Goal: Task Accomplishment & Management: Manage account settings

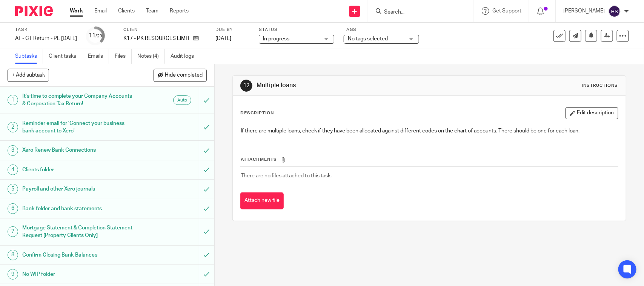
scroll to position [173, 0]
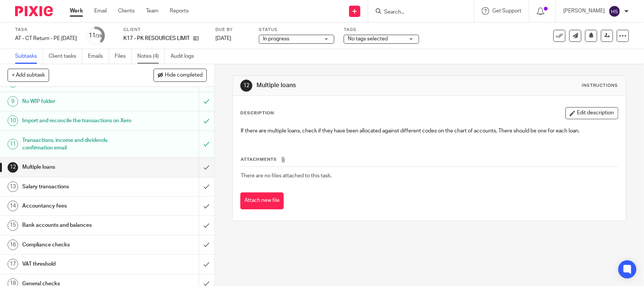
click at [140, 55] on link "Notes (4)" at bounding box center [151, 56] width 28 height 15
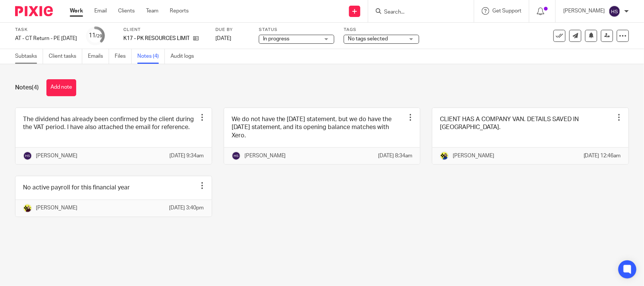
click at [36, 54] on link "Subtasks" at bounding box center [29, 56] width 28 height 15
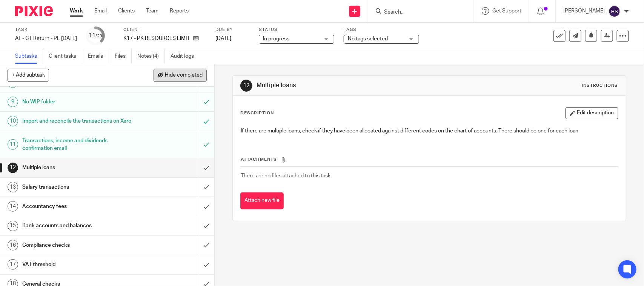
scroll to position [173, 0]
click at [139, 59] on link "Notes (4)" at bounding box center [151, 56] width 28 height 15
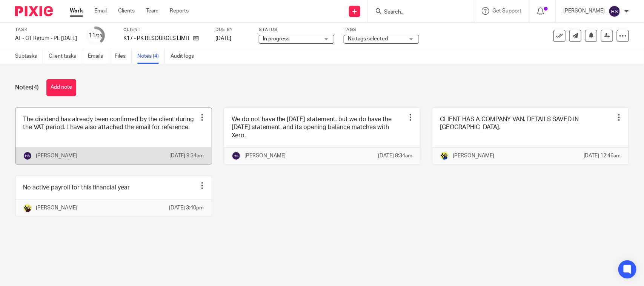
click at [142, 140] on link at bounding box center [113, 136] width 196 height 56
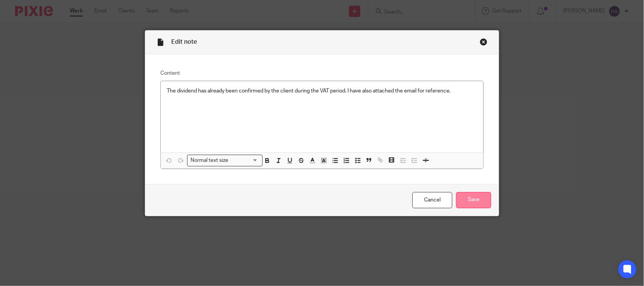
click at [465, 198] on input "Save" at bounding box center [473, 200] width 35 height 16
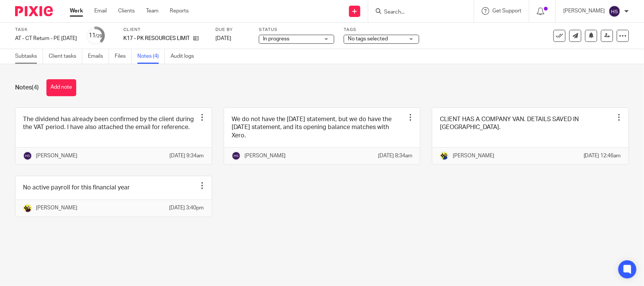
click at [21, 57] on link "Subtasks" at bounding box center [29, 56] width 28 height 15
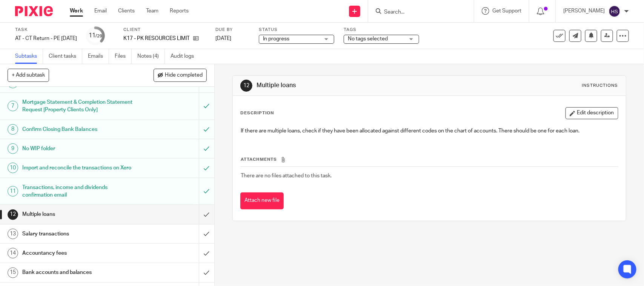
scroll to position [141, 0]
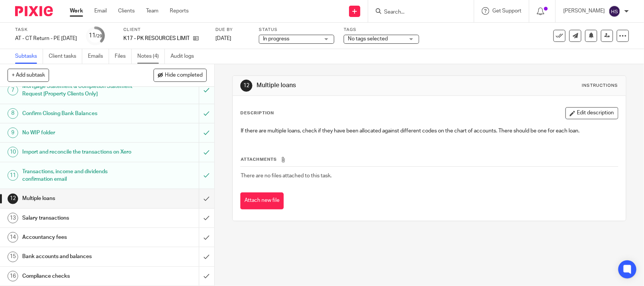
click at [152, 55] on link "Notes (4)" at bounding box center [151, 56] width 28 height 15
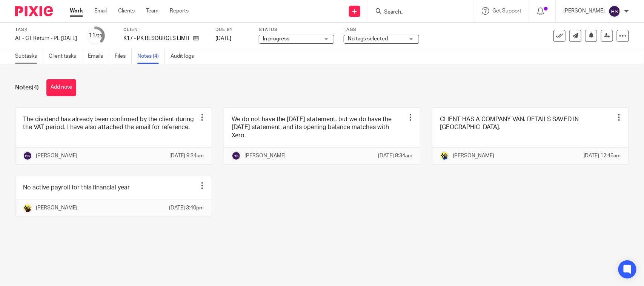
click at [21, 54] on link "Subtasks" at bounding box center [29, 56] width 28 height 15
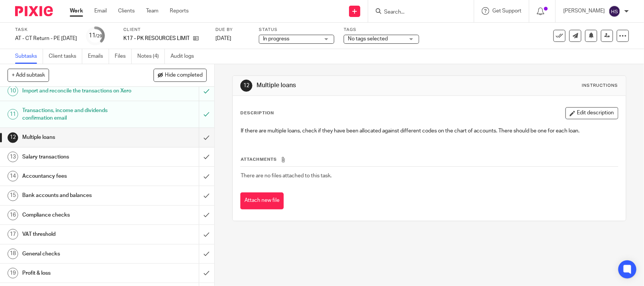
scroll to position [204, 0]
click at [201, 144] on input "submit" at bounding box center [107, 135] width 214 height 19
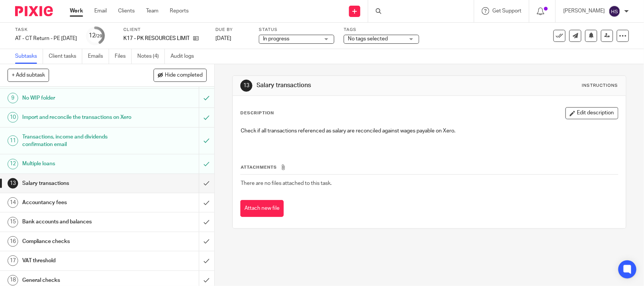
scroll to position [189, 0]
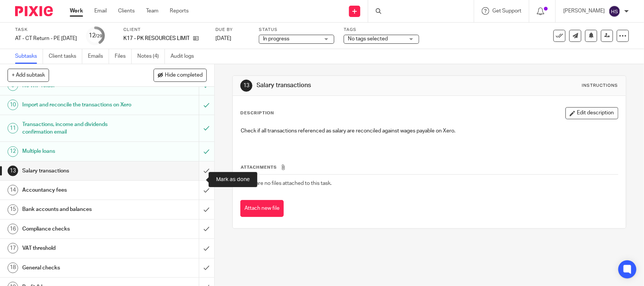
click at [198, 180] on input "submit" at bounding box center [107, 170] width 214 height 19
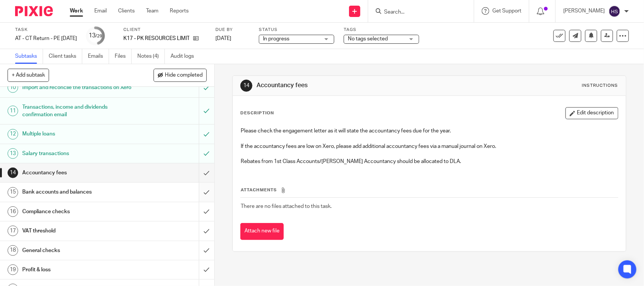
scroll to position [220, 0]
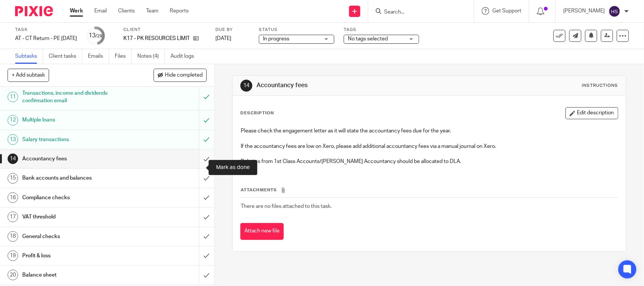
click at [196, 168] on input "submit" at bounding box center [107, 158] width 214 height 19
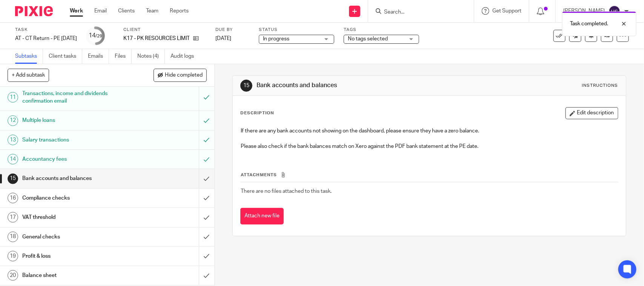
scroll to position [220, 0]
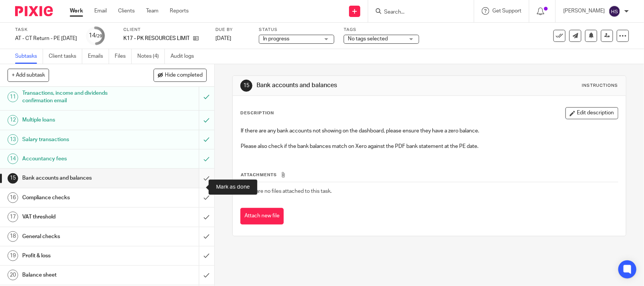
click at [193, 187] on input "submit" at bounding box center [107, 178] width 214 height 19
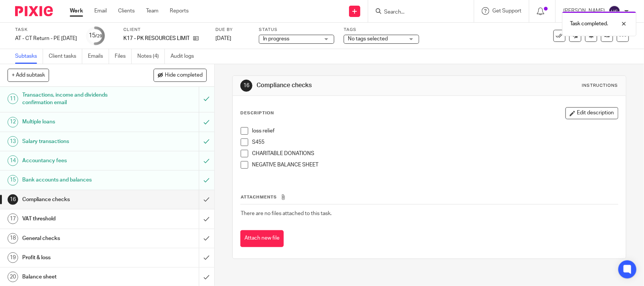
scroll to position [220, 0]
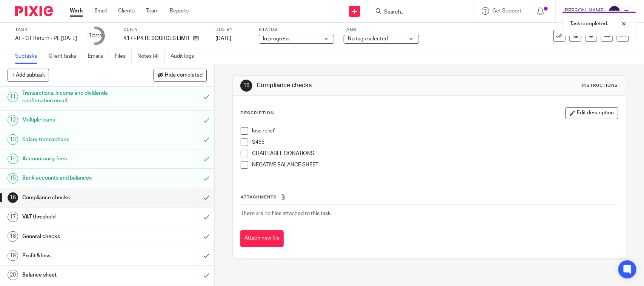
click at [309, 33] on div "Status In progress In progress Not started You can start work In progress Queri…" at bounding box center [296, 36] width 75 height 18
click at [309, 38] on span "In progress" at bounding box center [291, 39] width 57 height 8
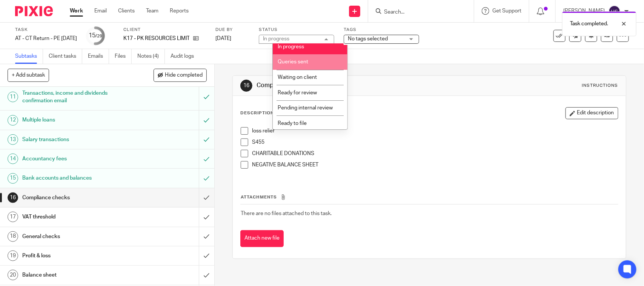
scroll to position [36, 0]
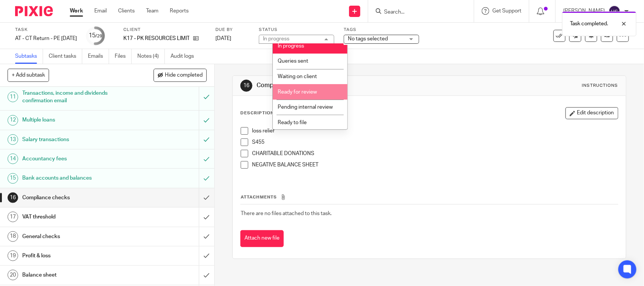
click at [309, 86] on li "Ready for review" at bounding box center [310, 91] width 75 height 15
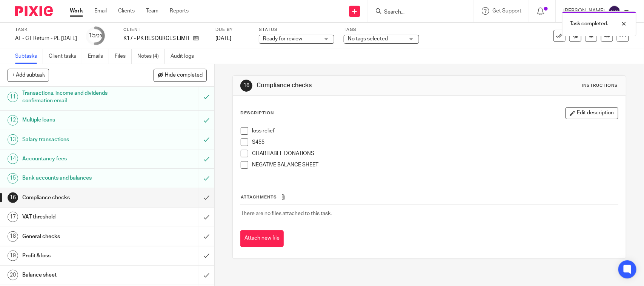
scroll to position [251, 0]
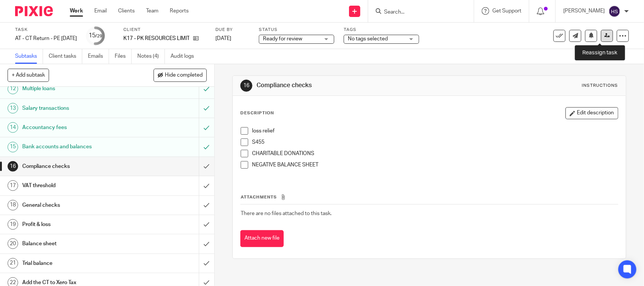
click at [601, 39] on link at bounding box center [607, 36] width 12 height 12
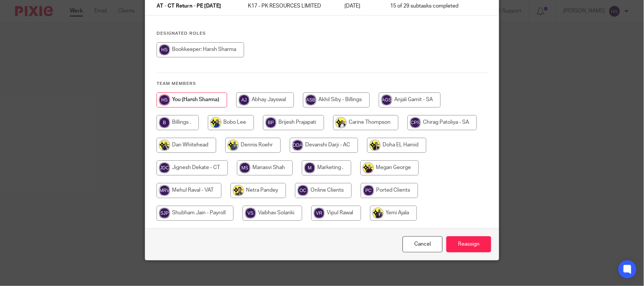
scroll to position [77, 0]
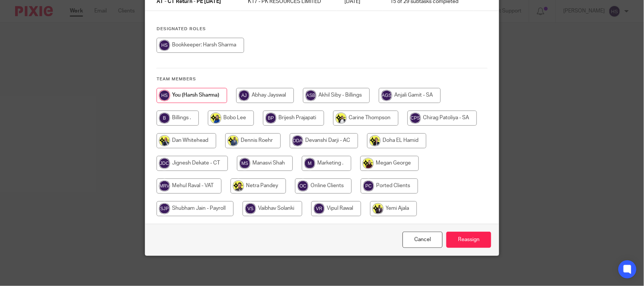
click at [173, 160] on input "radio" at bounding box center [191, 163] width 71 height 15
radio input "true"
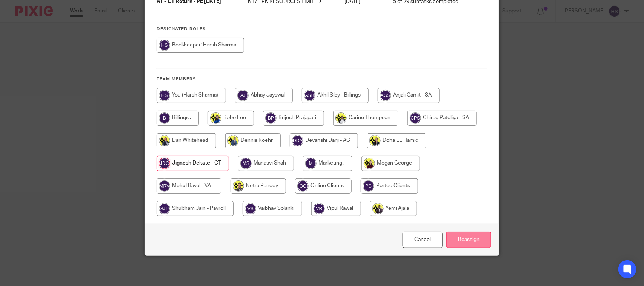
click at [485, 242] on input "Reassign" at bounding box center [468, 240] width 45 height 16
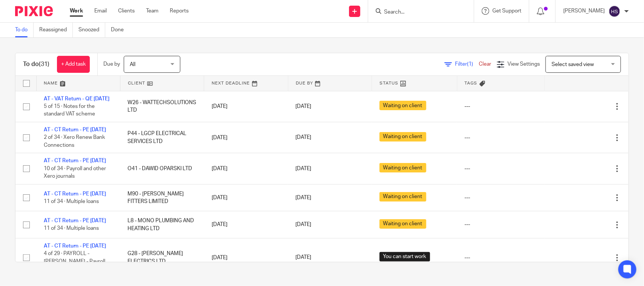
click at [385, 84] on link at bounding box center [414, 83] width 84 height 15
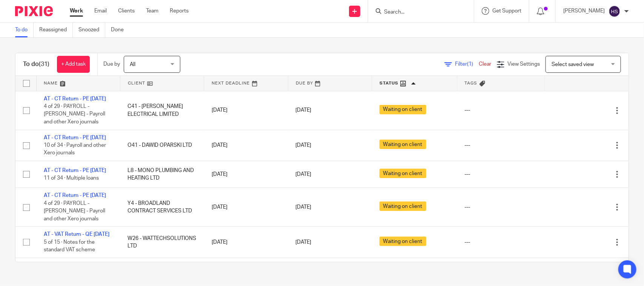
click at [385, 84] on link at bounding box center [414, 83] width 84 height 15
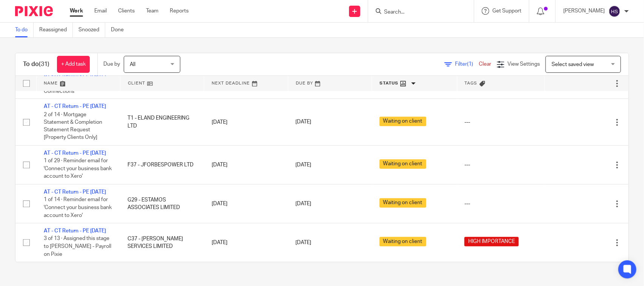
drag, startPoint x: 218, startPoint y: 146, endPoint x: 227, endPoint y: 270, distance: 123.7
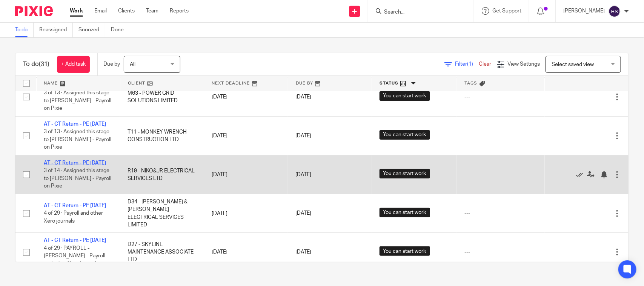
scroll to position [192, 0]
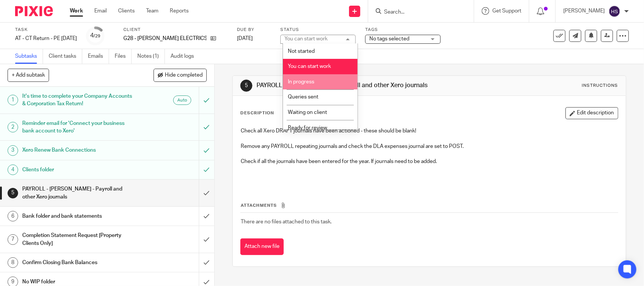
click at [314, 81] on span "In progress" at bounding box center [301, 81] width 26 height 5
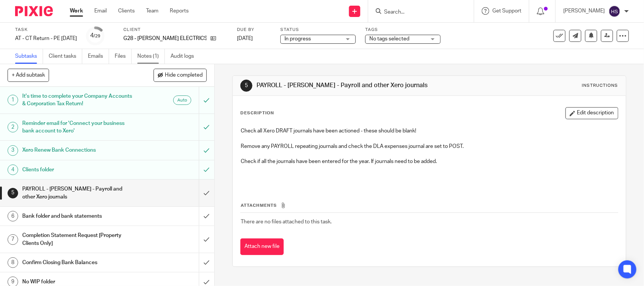
click at [143, 54] on link "Notes (1)" at bounding box center [151, 56] width 28 height 15
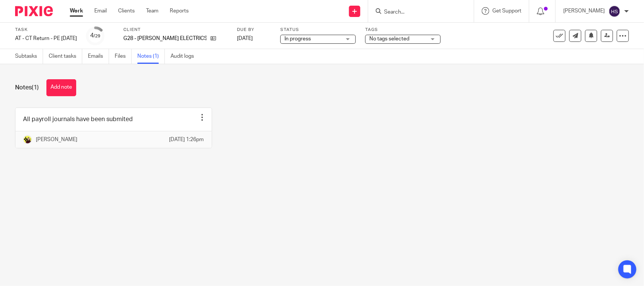
click at [20, 64] on div "Notes (1) Add note All payroll journals have been submited Edit note Delete not…" at bounding box center [322, 119] width 644 height 110
click at [26, 58] on link "Subtasks" at bounding box center [29, 56] width 28 height 15
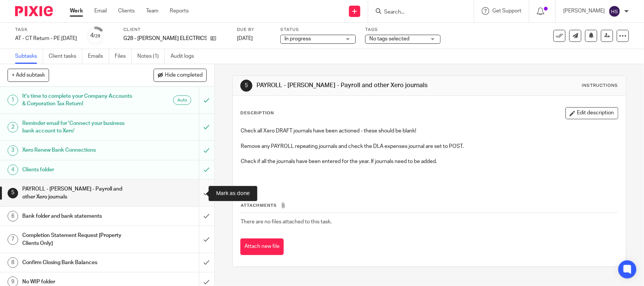
click at [197, 189] on input "submit" at bounding box center [107, 193] width 214 height 27
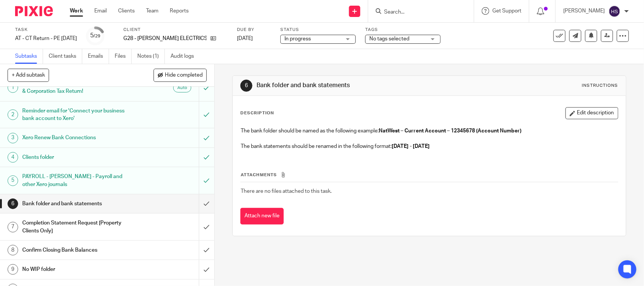
scroll to position [15, 0]
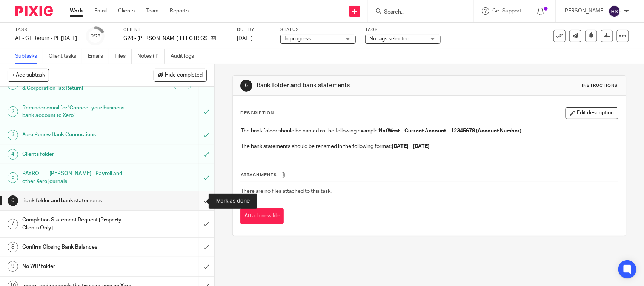
click at [195, 204] on input "submit" at bounding box center [107, 200] width 214 height 19
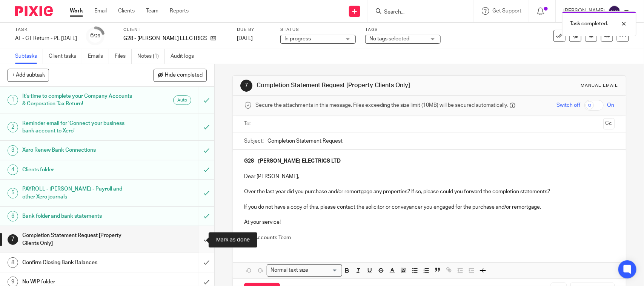
click at [198, 241] on input "submit" at bounding box center [107, 239] width 214 height 27
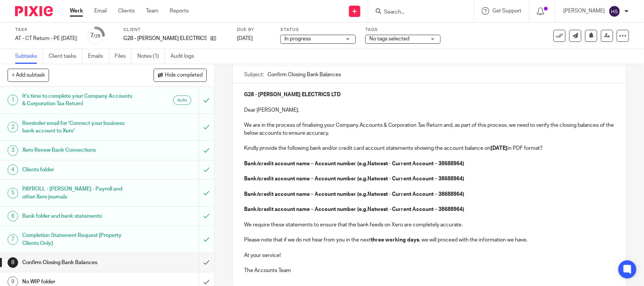
scroll to position [82, 0]
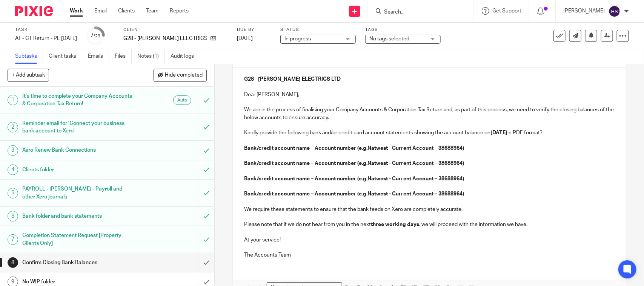
click at [439, 153] on p at bounding box center [429, 156] width 370 height 8
drag, startPoint x: 470, startPoint y: 147, endPoint x: 242, endPoint y: 148, distance: 228.1
click at [244, 148] on p "Bank/credit account name – Account number (e.g.Natwest - Current Account – 3868…" at bounding box center [429, 148] width 370 height 8
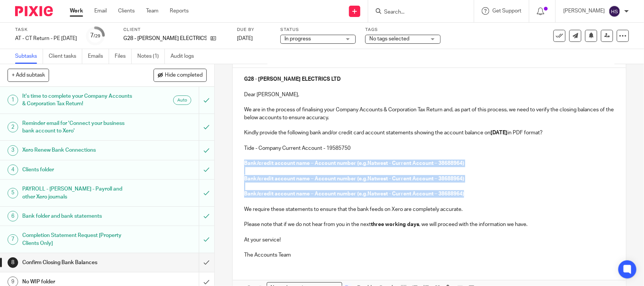
drag, startPoint x: 241, startPoint y: 160, endPoint x: 475, endPoint y: 193, distance: 236.1
click at [475, 193] on div "G28 - GALLAGHER ELECTRICS LTD Dear David, We are in the process of finalising y…" at bounding box center [429, 166] width 393 height 196
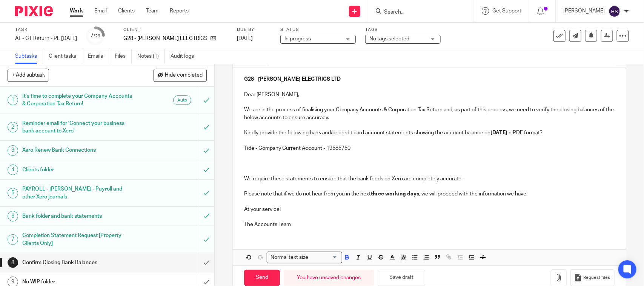
scroll to position [16, 0]
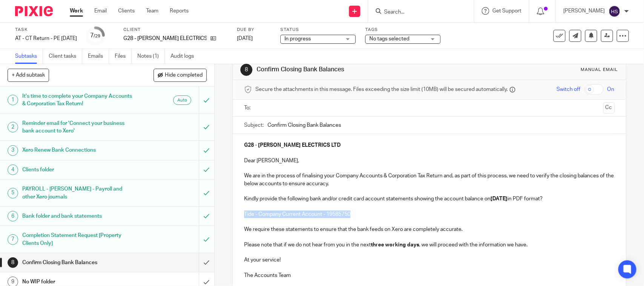
drag, startPoint x: 242, startPoint y: 212, endPoint x: 365, endPoint y: 210, distance: 122.6
click at [366, 215] on p "Tide - Company Current Account - 19585750" at bounding box center [429, 214] width 370 height 8
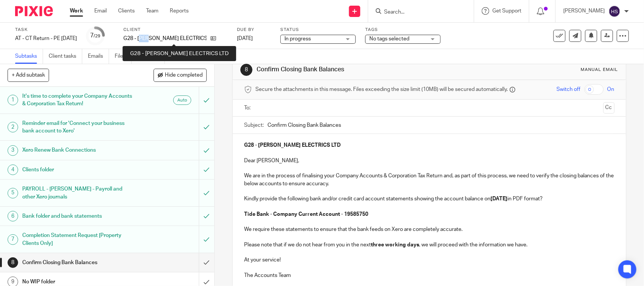
drag, startPoint x: 153, startPoint y: 38, endPoint x: 164, endPoint y: 38, distance: 11.3
click at [164, 38] on p "G28 - [PERSON_NAME] ELECTRICS LTD" at bounding box center [164, 39] width 83 height 8
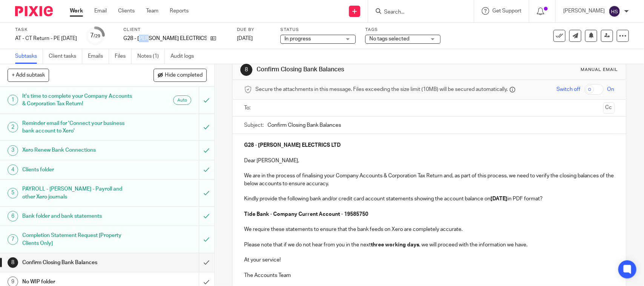
click at [159, 38] on p "G28 - [PERSON_NAME] ELECTRICS LTD" at bounding box center [164, 39] width 83 height 8
click at [362, 126] on input "Confirm Closing Bank Balances" at bounding box center [440, 125] width 347 height 17
paste input "G28 - [PERSON_NAME] ELECTRICS LTD"
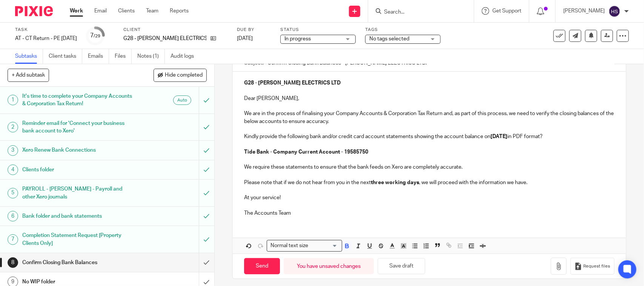
scroll to position [83, 0]
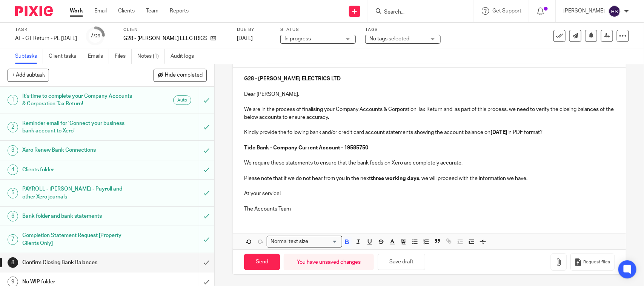
type input "Confirm Closing Bank Balances - GALLAGHER ELECTRICS LTD."
click at [320, 210] on p "The Accounts Team" at bounding box center [429, 209] width 370 height 8
click at [402, 259] on button "Save draft" at bounding box center [401, 262] width 48 height 16
click at [245, 171] on p at bounding box center [429, 171] width 370 height 8
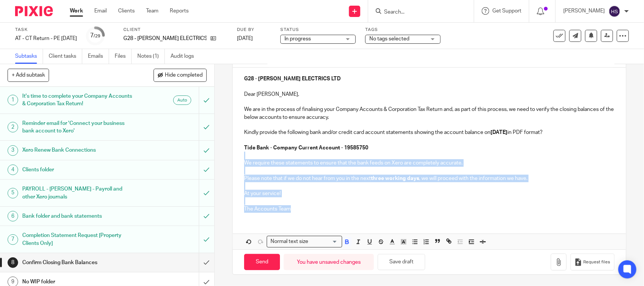
drag, startPoint x: 241, startPoint y: 157, endPoint x: 291, endPoint y: 212, distance: 75.0
click at [291, 212] on div "G28 - GALLAGHER ELECTRICS LTD Dear David, We are in the process of finalising y…" at bounding box center [429, 143] width 393 height 151
click at [272, 190] on p "At your service!" at bounding box center [429, 194] width 370 height 8
drag, startPoint x: 242, startPoint y: 160, endPoint x: 295, endPoint y: 211, distance: 74.1
click at [295, 211] on div "G28 - GALLAGHER ELECTRICS LTD Dear David, We are in the process of finalising y…" at bounding box center [429, 143] width 393 height 151
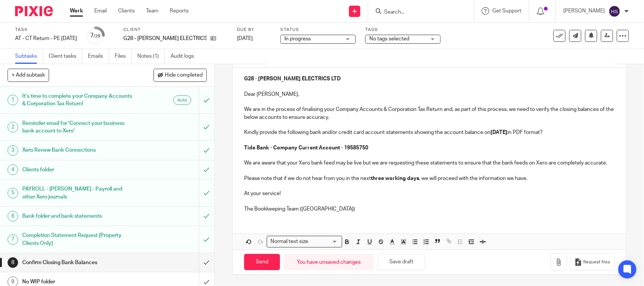
scroll to position [91, 0]
click at [404, 260] on button "Save draft" at bounding box center [401, 262] width 48 height 16
drag, startPoint x: 241, startPoint y: 154, endPoint x: 276, endPoint y: 163, distance: 36.1
click at [276, 163] on p "We are aware that your Xero bank feed may be live but we are requesting these s…" at bounding box center [429, 163] width 370 height 8
click at [338, 210] on p "The Bookkeeping Team (CT)" at bounding box center [429, 209] width 370 height 8
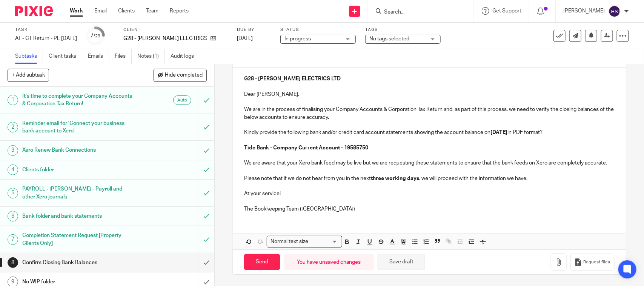
click at [398, 261] on button "Save draft" at bounding box center [401, 262] width 48 height 16
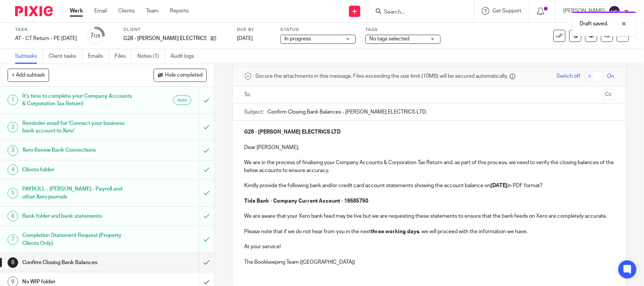
scroll to position [28, 0]
click at [308, 98] on input "text" at bounding box center [429, 95] width 342 height 9
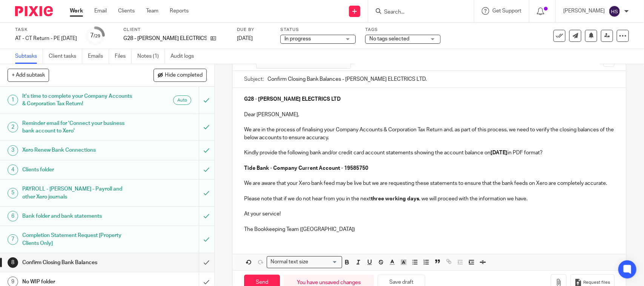
scroll to position [93, 0]
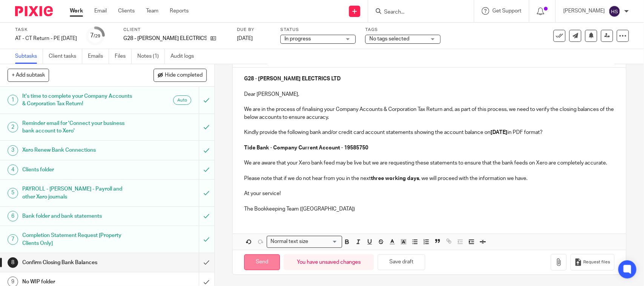
click at [266, 266] on input "Send" at bounding box center [262, 262] width 36 height 16
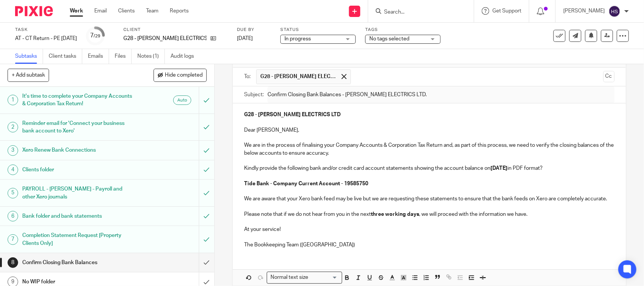
type input "Sent"
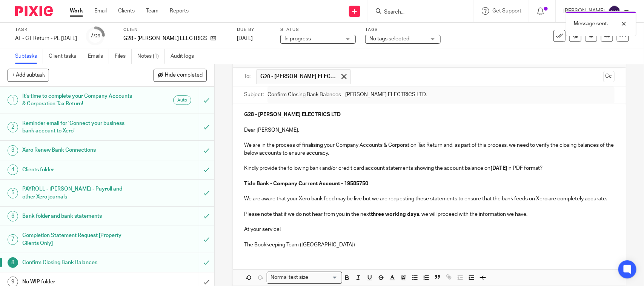
scroll to position [0, 0]
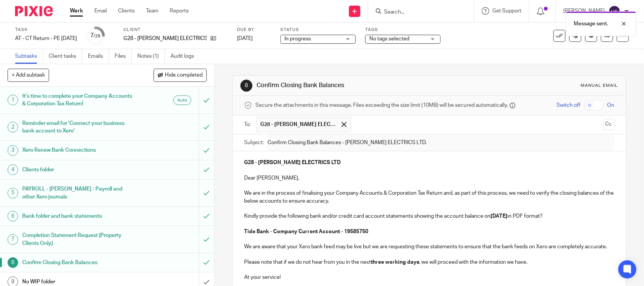
drag, startPoint x: 253, startPoint y: 83, endPoint x: 358, endPoint y: 89, distance: 105.0
click at [358, 89] on h1 "Confirm Closing Bank Balances" at bounding box center [350, 85] width 189 height 8
copy h1 "Confirm Closing Bank Balances"
click at [153, 57] on link "Notes (1)" at bounding box center [151, 56] width 28 height 15
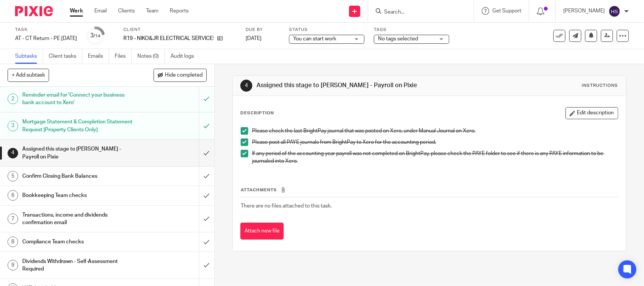
scroll to position [31, 0]
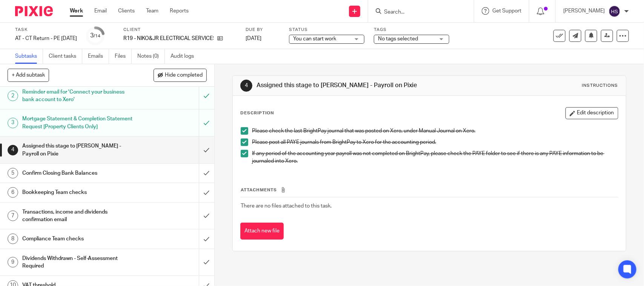
click at [69, 170] on h1 "Confirm Closing Bank Balances" at bounding box center [78, 172] width 113 height 11
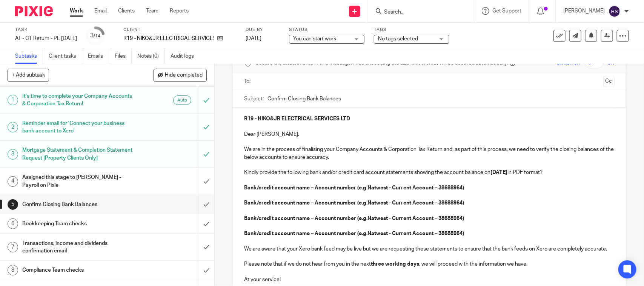
scroll to position [47, 0]
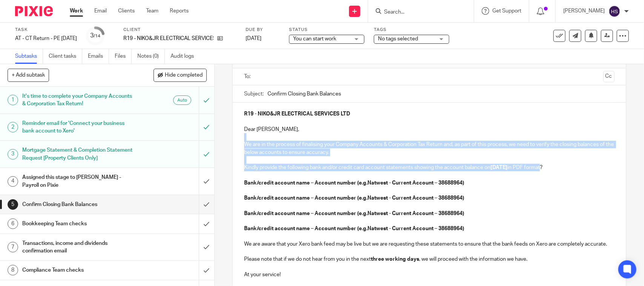
drag, startPoint x: 246, startPoint y: 140, endPoint x: 558, endPoint y: 164, distance: 313.5
click at [558, 164] on div "R19 - NIKO&JR ELECTRICAL SERVICES LTD Dear Nicholas, We are in the process of f…" at bounding box center [429, 201] width 393 height 196
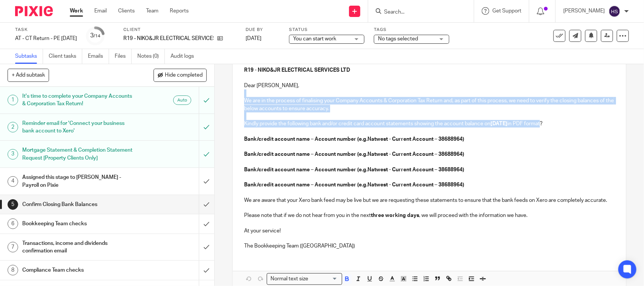
scroll to position [94, 0]
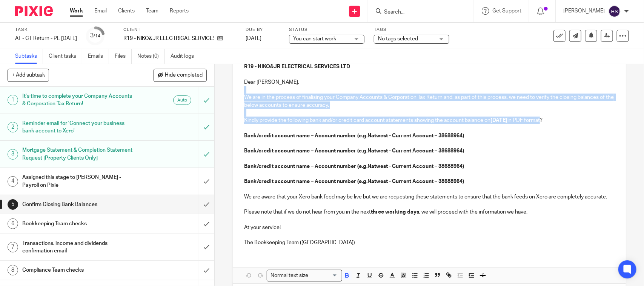
click at [446, 201] on p "We are aware that your Xero bank feed may be live but we are requesting these s…" at bounding box center [429, 197] width 370 height 8
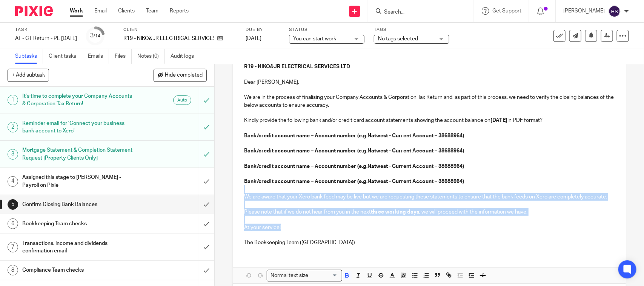
drag, startPoint x: 240, startPoint y: 193, endPoint x: 296, endPoint y: 236, distance: 71.0
click at [296, 236] on div "R19 - NIKO&JR ELECTRICAL SERVICES LTD Dear Nicholas, We are in the process of f…" at bounding box center [429, 153] width 393 height 196
click at [283, 216] on p "Please note that if we do not hear from you in the next three working days , we…" at bounding box center [429, 212] width 370 height 8
drag, startPoint x: 250, startPoint y: 200, endPoint x: 325, endPoint y: 254, distance: 92.5
click at [326, 252] on div "R19 - NIKO&JR ELECTRICAL SERVICES LTD Dear Nicholas, We are in the process of f…" at bounding box center [429, 153] width 393 height 196
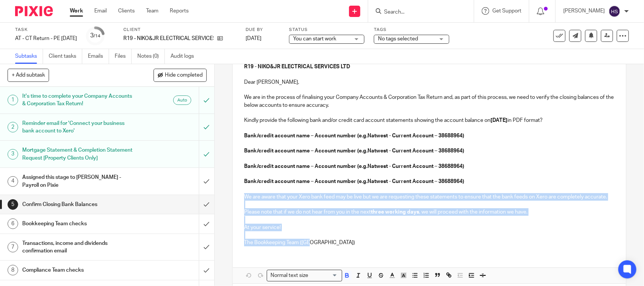
copy div "We are aware that your Xero bank feed may be live but we are requesting these s…"
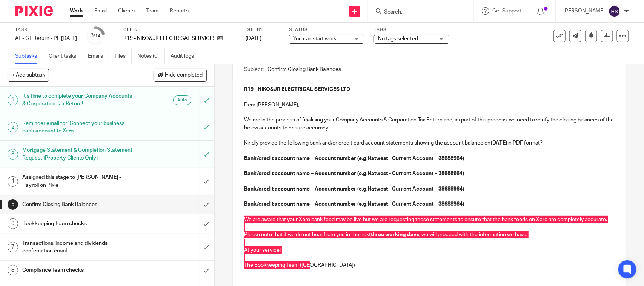
scroll to position [63, 0]
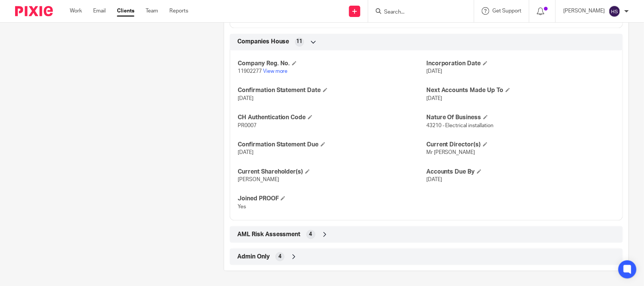
scroll to position [718, 0]
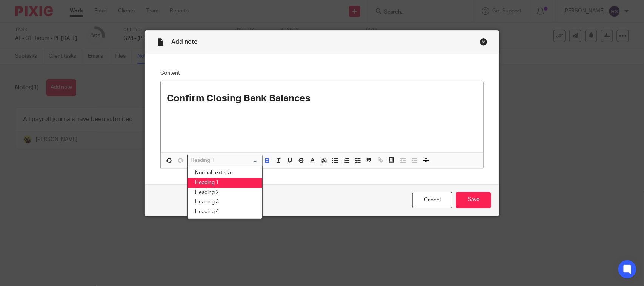
click at [221, 163] on input "Search for option" at bounding box center [223, 160] width 70 height 8
click at [219, 173] on li "Normal text size" at bounding box center [224, 173] width 75 height 10
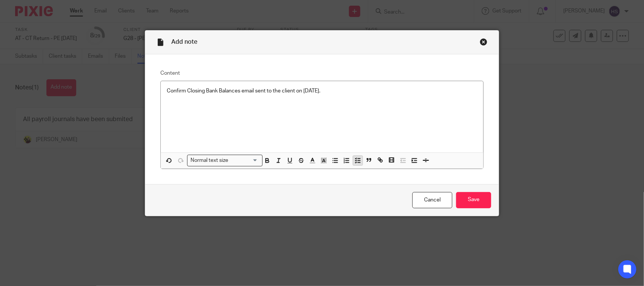
click at [357, 158] on icon "button" at bounding box center [357, 160] width 7 height 7
click at [381, 85] on div "Confirm Closing Bank Balances email sent to the client on [DATE]." at bounding box center [322, 116] width 322 height 71
click at [460, 200] on input "Save" at bounding box center [473, 200] width 35 height 16
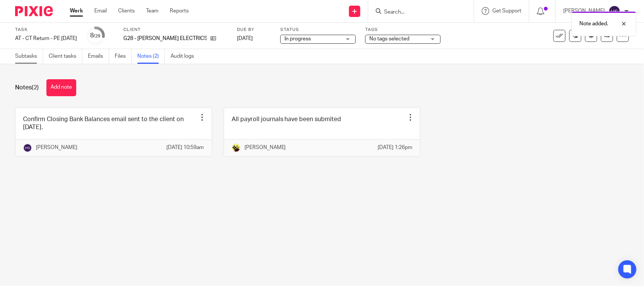
click at [18, 51] on link "Subtasks" at bounding box center [29, 56] width 28 height 15
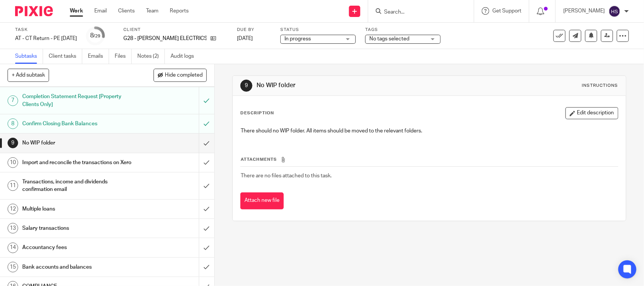
scroll to position [141, 0]
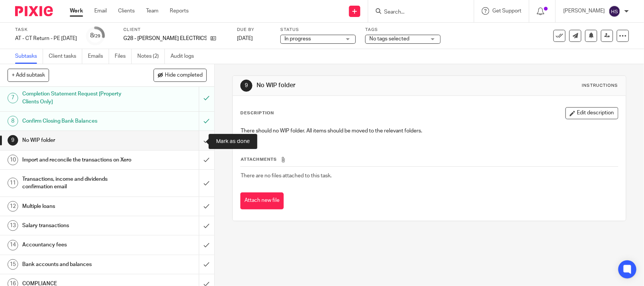
click at [196, 141] on input "submit" at bounding box center [107, 140] width 214 height 19
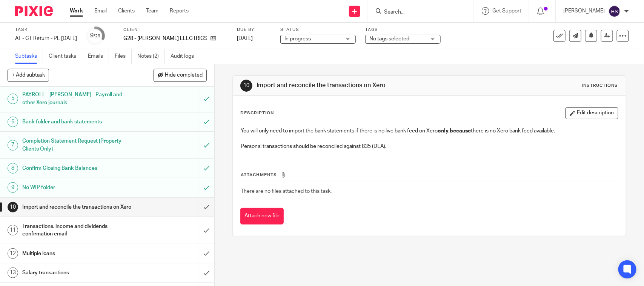
scroll to position [110, 0]
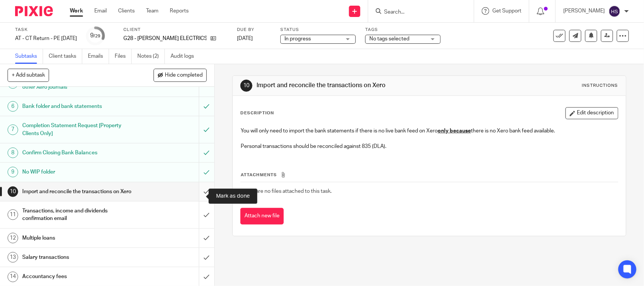
click at [193, 195] on input "submit" at bounding box center [107, 191] width 214 height 19
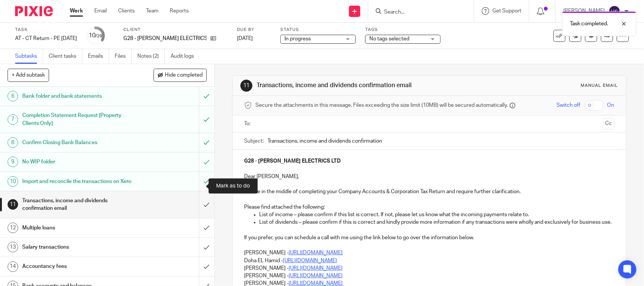
scroll to position [126, 0]
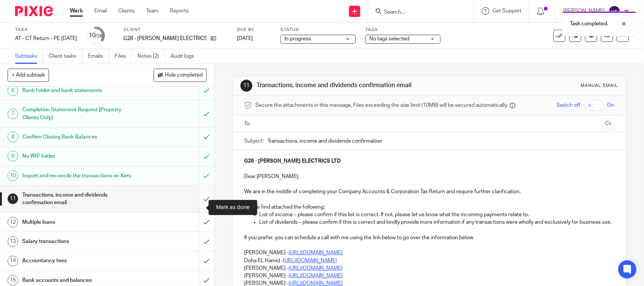
click at [195, 208] on input "submit" at bounding box center [107, 199] width 214 height 27
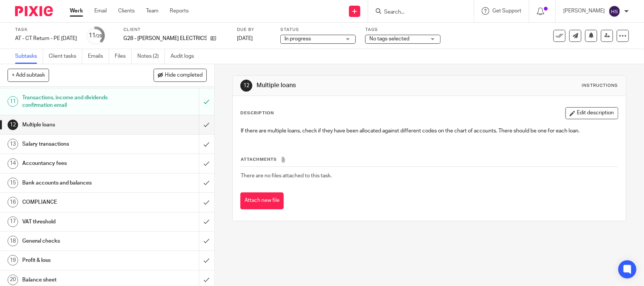
scroll to position [173, 0]
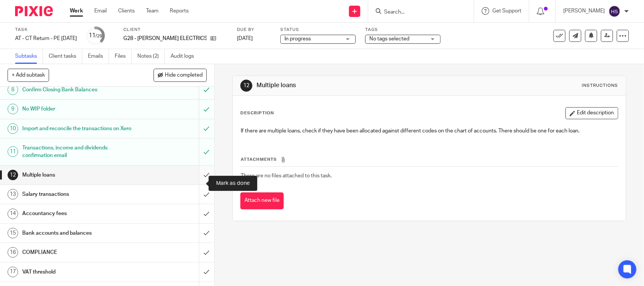
click at [197, 182] on input "submit" at bounding box center [107, 175] width 214 height 19
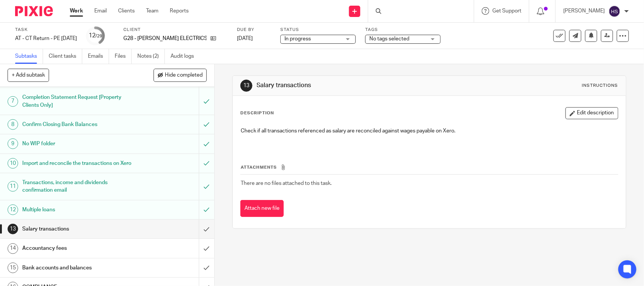
scroll to position [141, 0]
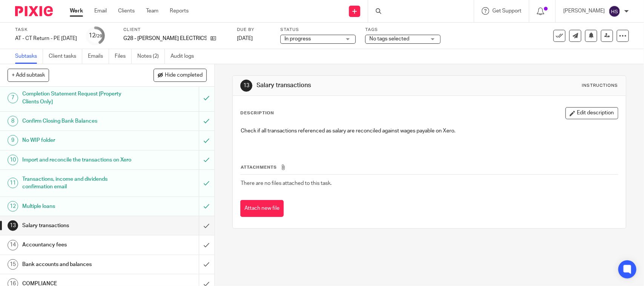
click at [346, 38] on div "In progress In progress" at bounding box center [317, 39] width 75 height 9
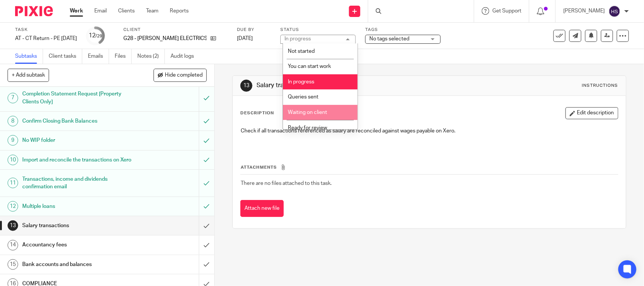
click at [320, 114] on li "Waiting on client" at bounding box center [320, 112] width 75 height 15
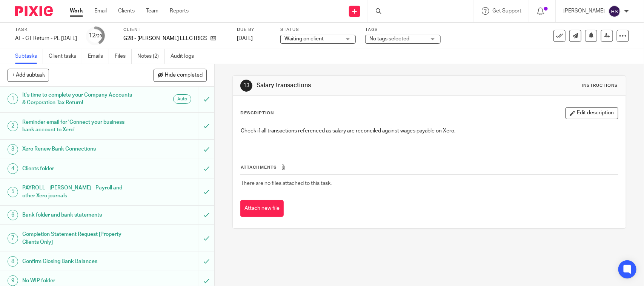
scroll to position [0, 0]
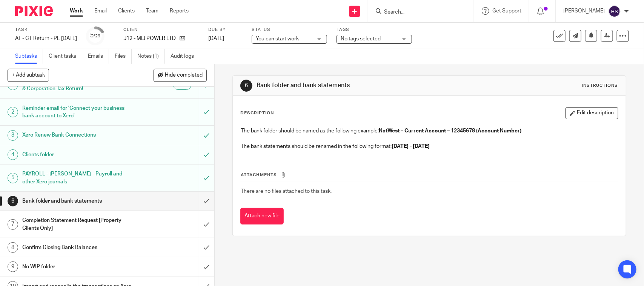
scroll to position [31, 0]
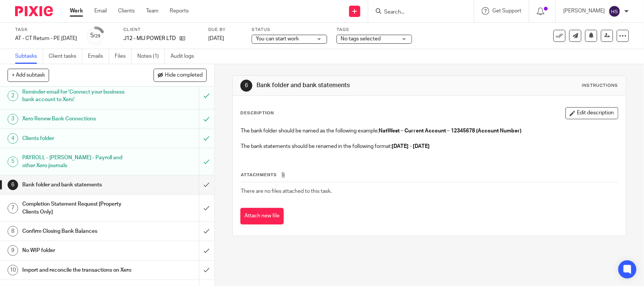
click at [299, 39] on span "You can start work" at bounding box center [277, 38] width 43 height 5
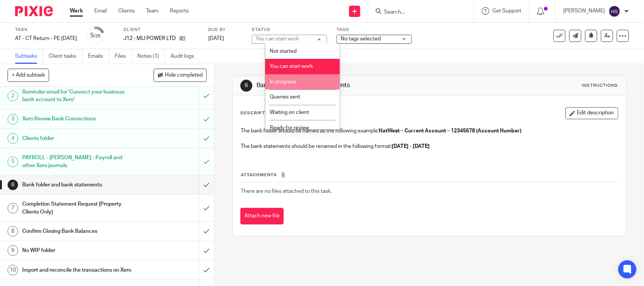
click at [303, 81] on li "In progress" at bounding box center [302, 81] width 75 height 15
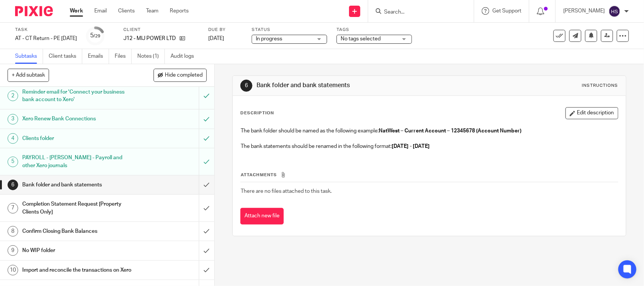
click at [364, 53] on div "Subtasks Client tasks Emails Files Notes (1) Audit logs" at bounding box center [322, 56] width 644 height 15
click at [153, 55] on link "Notes (1)" at bounding box center [151, 56] width 28 height 15
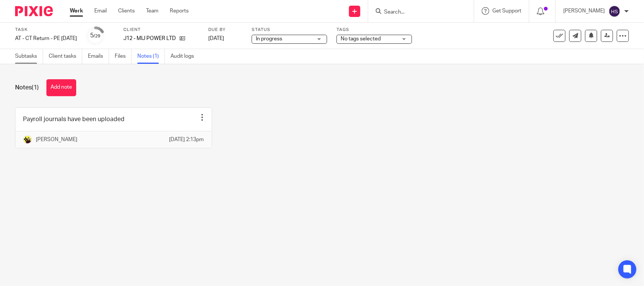
click at [22, 59] on link "Subtasks" at bounding box center [29, 56] width 28 height 15
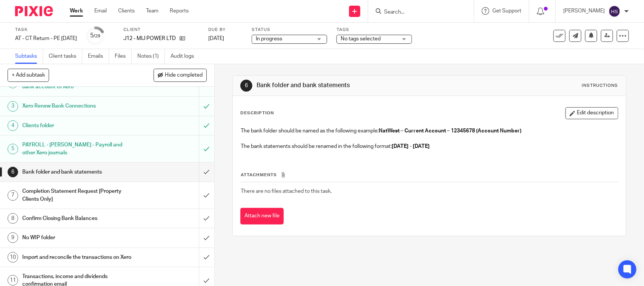
scroll to position [47, 0]
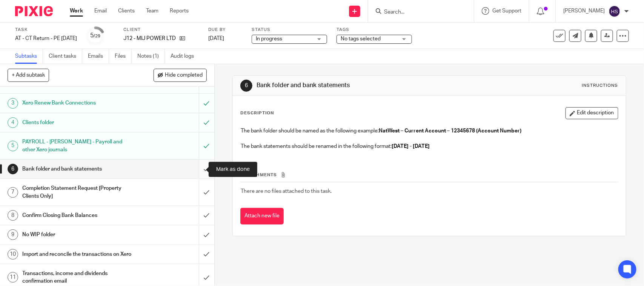
click at [196, 171] on input "submit" at bounding box center [107, 169] width 214 height 19
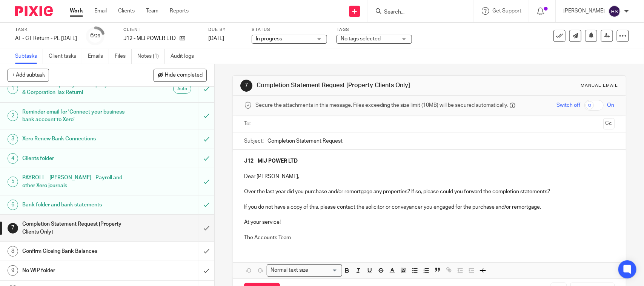
scroll to position [15, 0]
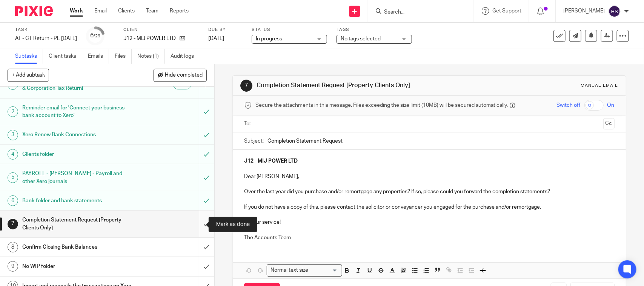
click at [198, 224] on input "submit" at bounding box center [107, 223] width 214 height 27
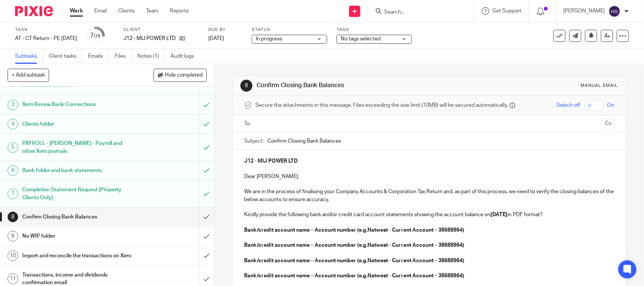
scroll to position [78, 0]
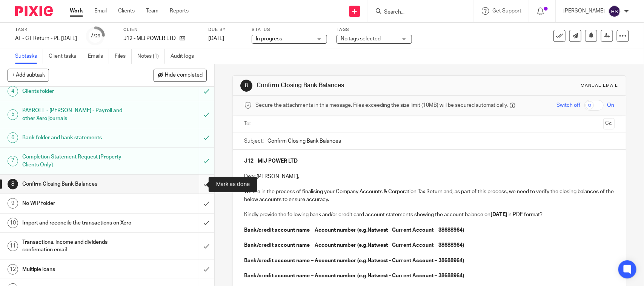
click at [201, 184] on input "submit" at bounding box center [107, 184] width 214 height 19
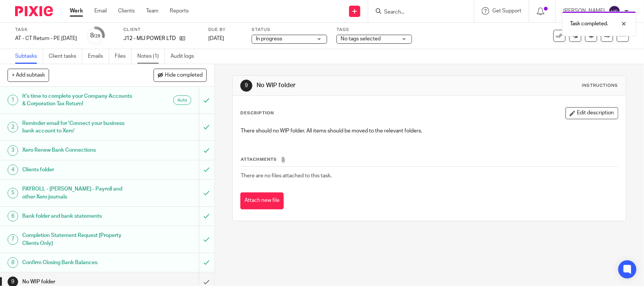
click at [149, 55] on link "Notes (1)" at bounding box center [151, 56] width 28 height 15
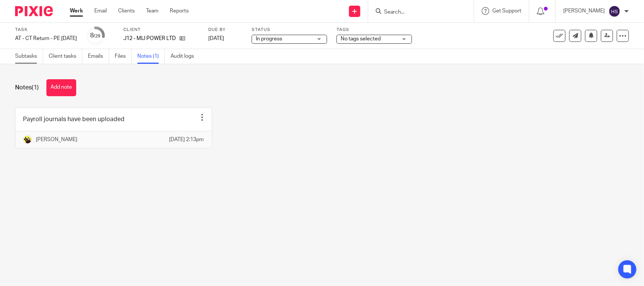
click at [20, 56] on link "Subtasks" at bounding box center [29, 56] width 28 height 15
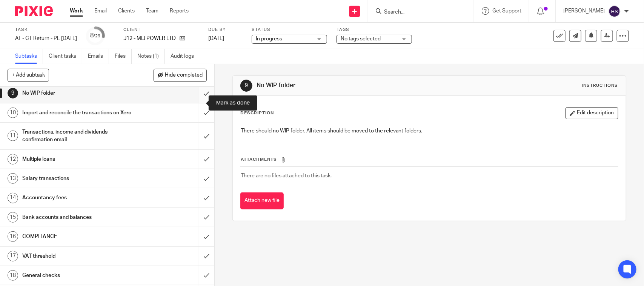
scroll to position [157, 0]
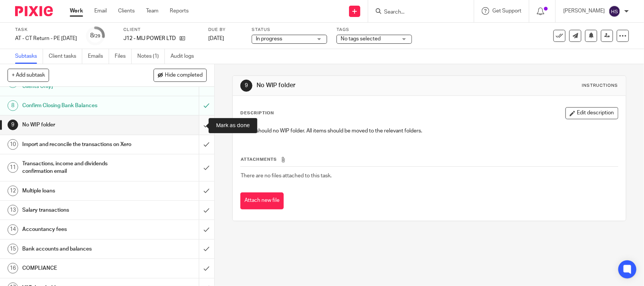
click at [196, 129] on input "submit" at bounding box center [107, 124] width 214 height 19
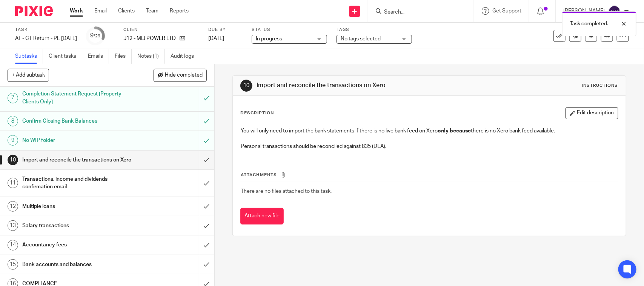
scroll to position [157, 0]
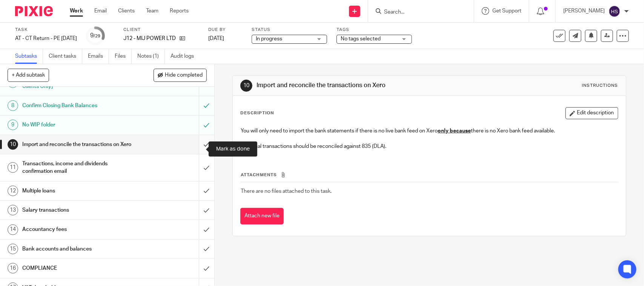
click at [199, 151] on input "submit" at bounding box center [107, 144] width 214 height 19
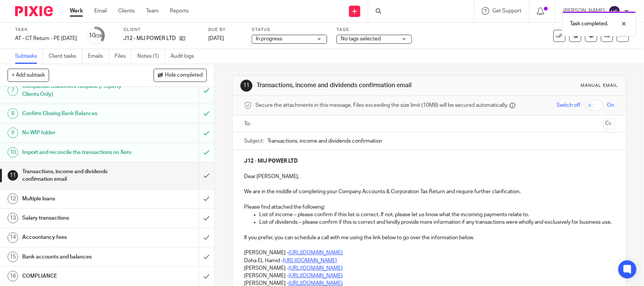
scroll to position [157, 0]
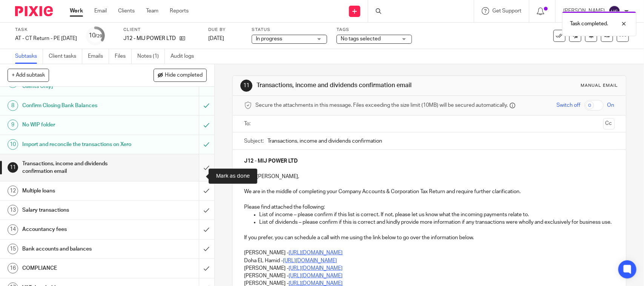
click at [198, 176] on input "submit" at bounding box center [107, 167] width 214 height 27
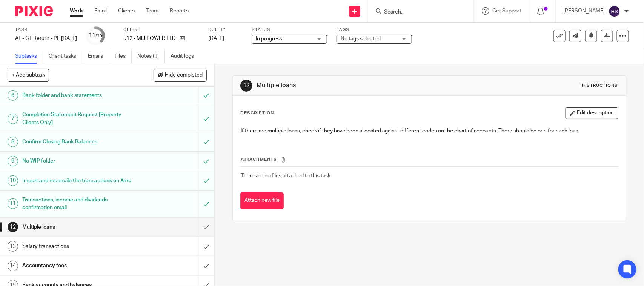
scroll to position [126, 0]
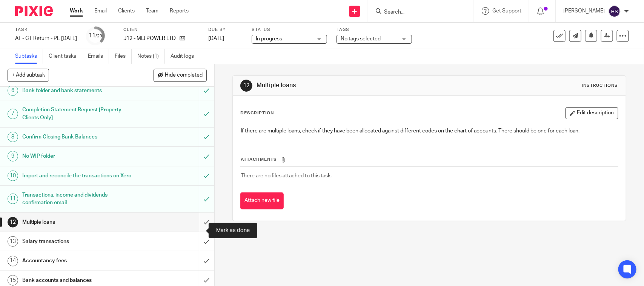
click at [195, 229] on input "submit" at bounding box center [107, 222] width 214 height 19
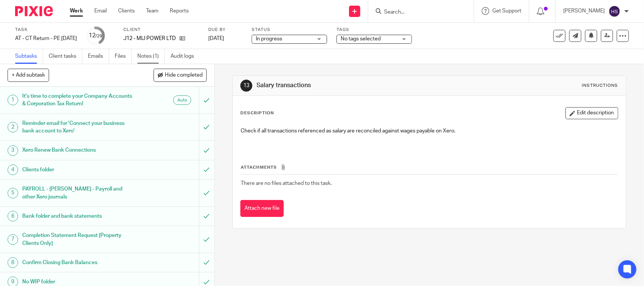
click at [148, 55] on link "Notes (1)" at bounding box center [151, 56] width 28 height 15
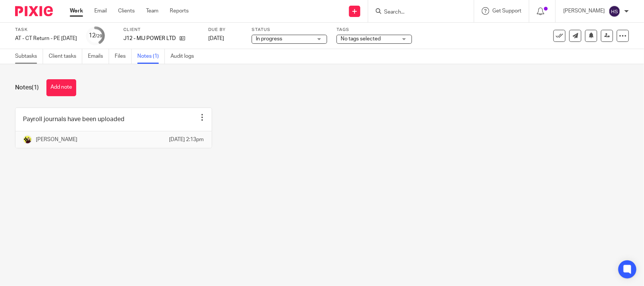
click at [27, 57] on link "Subtasks" at bounding box center [29, 56] width 28 height 15
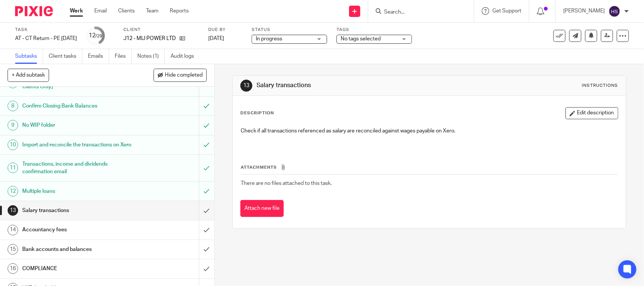
scroll to position [173, 0]
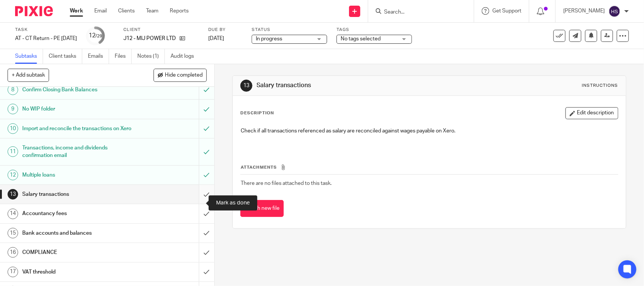
click at [195, 204] on input "submit" at bounding box center [107, 194] width 214 height 19
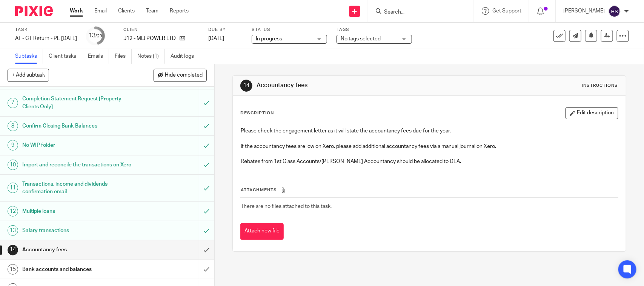
scroll to position [173, 0]
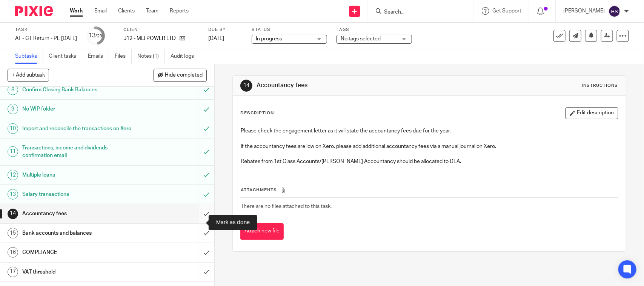
click at [197, 222] on input "submit" at bounding box center [107, 213] width 214 height 19
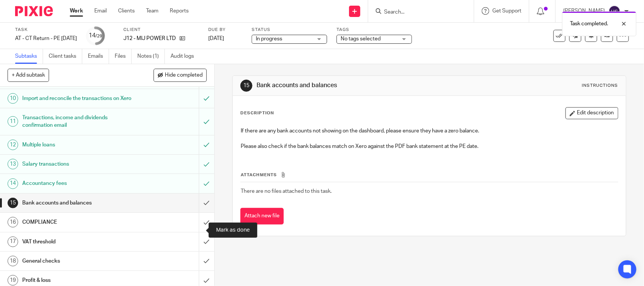
scroll to position [204, 0]
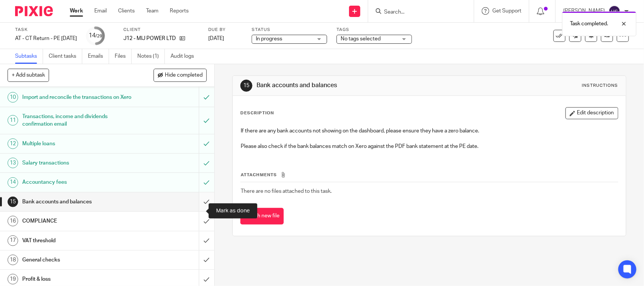
click at [195, 211] on input "submit" at bounding box center [107, 201] width 214 height 19
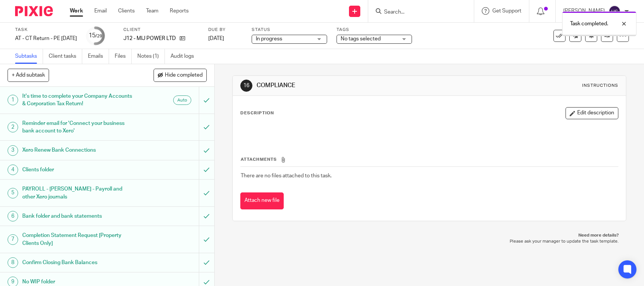
click at [327, 39] on div "In progress In progress" at bounding box center [289, 39] width 75 height 9
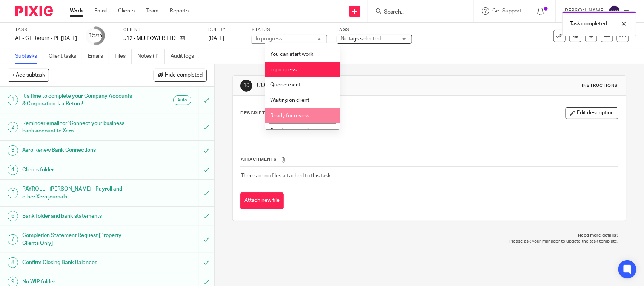
scroll to position [15, 0]
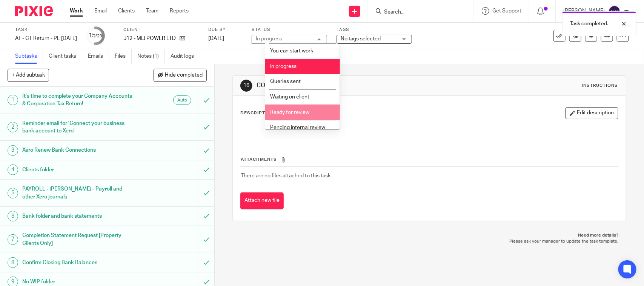
click at [305, 110] on span "Ready for review" at bounding box center [289, 112] width 39 height 5
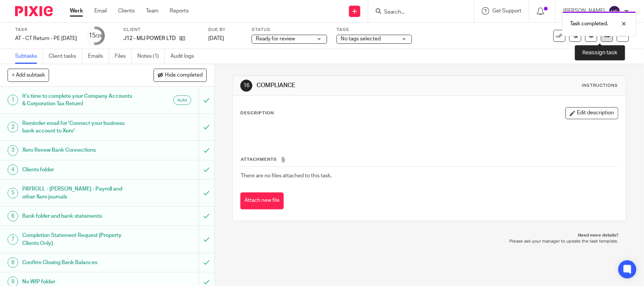
click at [601, 40] on link at bounding box center [607, 36] width 12 height 12
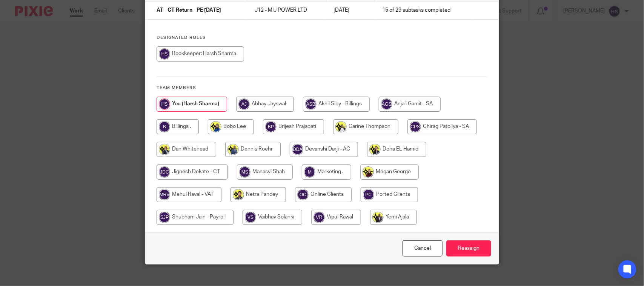
scroll to position [77, 0]
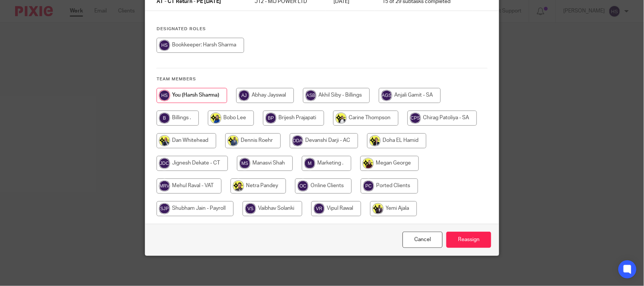
click at [198, 162] on input "radio" at bounding box center [191, 163] width 71 height 15
radio input "true"
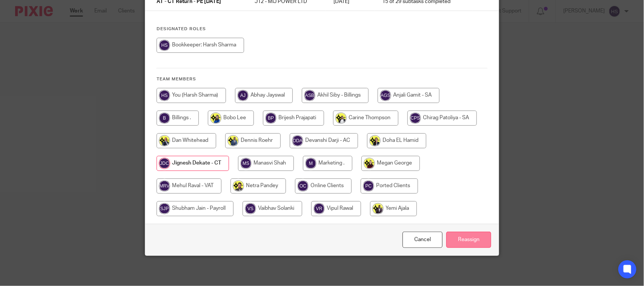
click at [465, 238] on input "Reassign" at bounding box center [468, 240] width 45 height 16
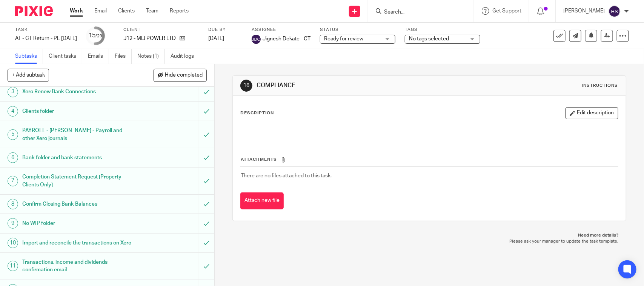
scroll to position [63, 0]
